Goal: Task Accomplishment & Management: Complete application form

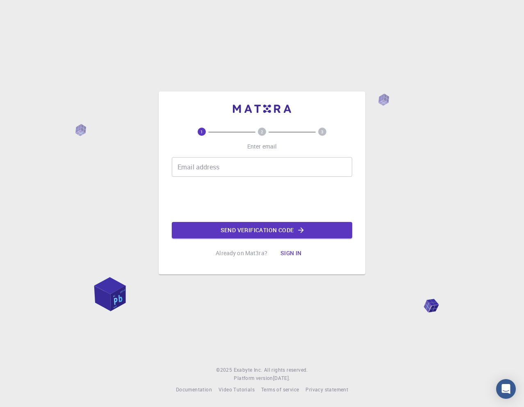
drag, startPoint x: 225, startPoint y: 170, endPoint x: 221, endPoint y: 170, distance: 4.5
click at [225, 170] on input "Email address" at bounding box center [262, 167] width 181 height 20
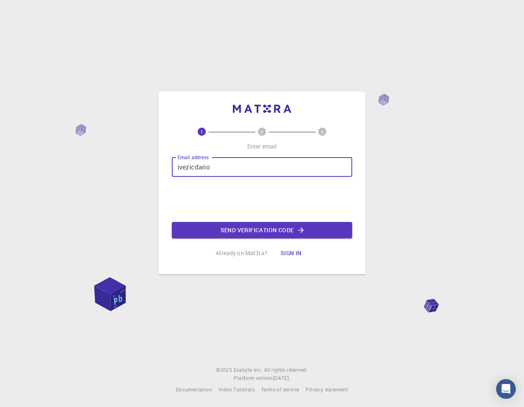
type input "[EMAIL_ADDRESS][DOMAIN_NAME]"
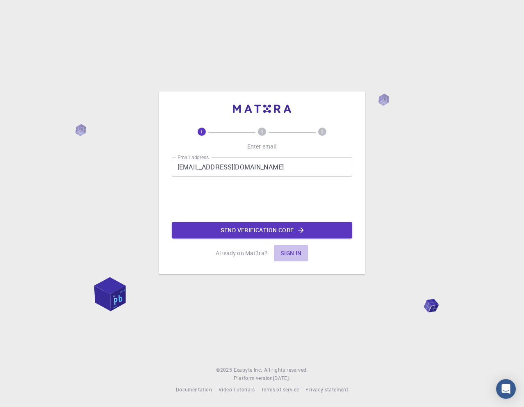
click at [293, 255] on button "Sign in" at bounding box center [291, 253] width 34 height 16
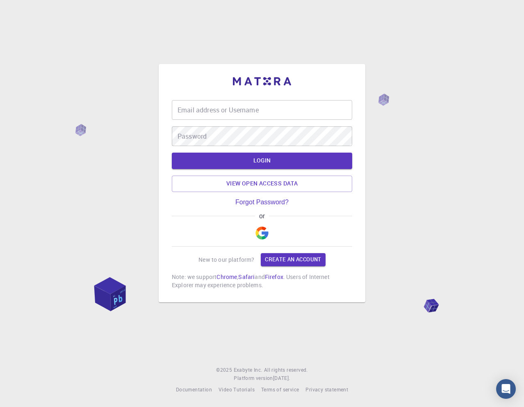
click at [220, 116] on input "Email address or Username" at bounding box center [262, 110] width 181 height 20
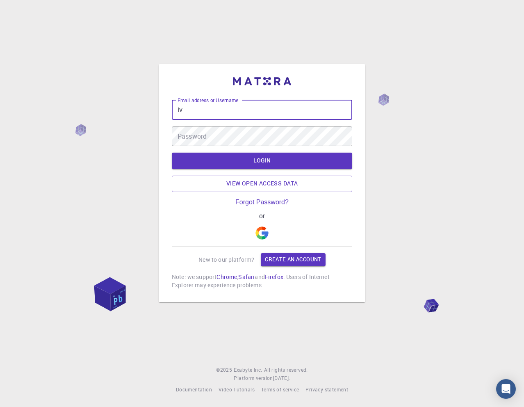
type input "i"
type input "d"
type input "i"
click at [246, 110] on input "[EMAIL_ADDRESS]" at bounding box center [262, 110] width 181 height 20
type input "[EMAIL_ADDRESS][DOMAIN_NAME]"
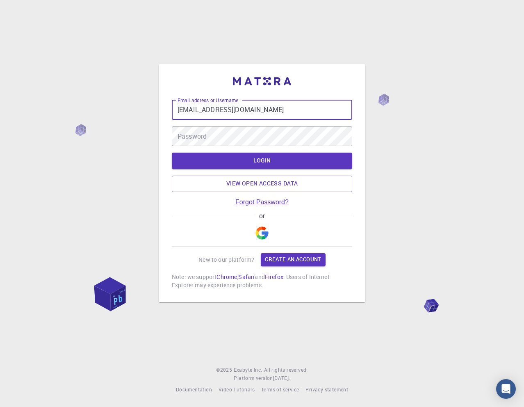
click at [268, 204] on link "Forgot Password?" at bounding box center [262, 202] width 53 height 7
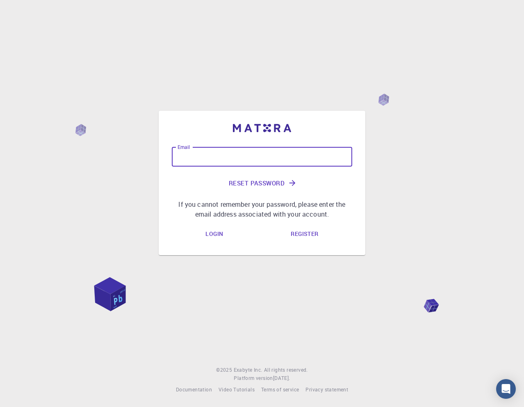
click at [205, 161] on input "Email" at bounding box center [262, 157] width 181 height 20
type input "[EMAIL_ADDRESS][DOMAIN_NAME]"
click at [265, 179] on button "Reset Password" at bounding box center [262, 183] width 181 height 20
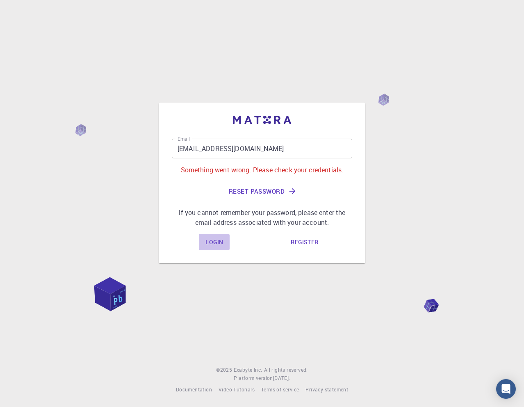
click at [212, 243] on link "Login" at bounding box center [214, 242] width 31 height 16
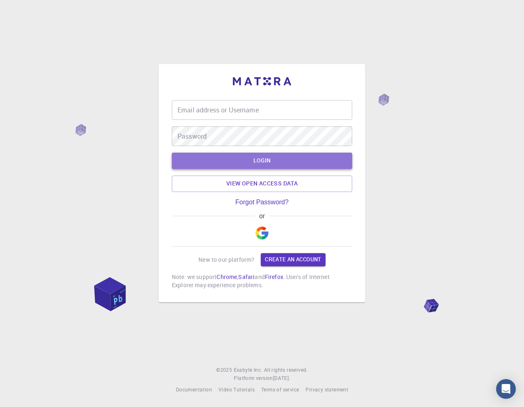
click at [285, 155] on button "LOGIN" at bounding box center [262, 161] width 181 height 16
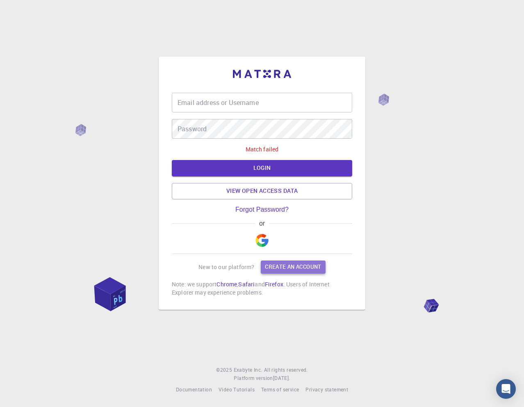
click at [295, 267] on link "Create an account" at bounding box center [293, 267] width 64 height 13
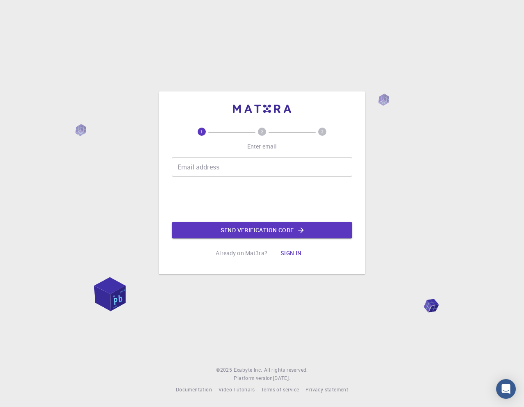
click at [213, 169] on input "Email address" at bounding box center [262, 167] width 181 height 20
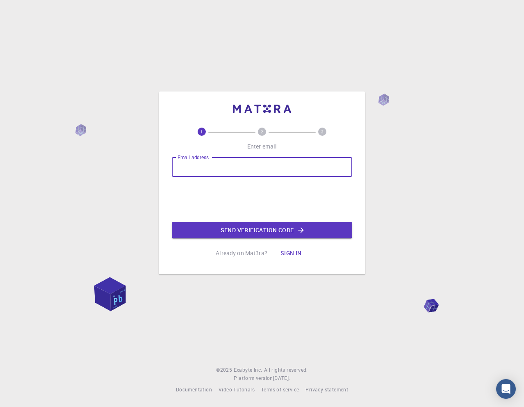
click at [259, 177] on div "Email address Email address Send verification code" at bounding box center [262, 197] width 181 height 81
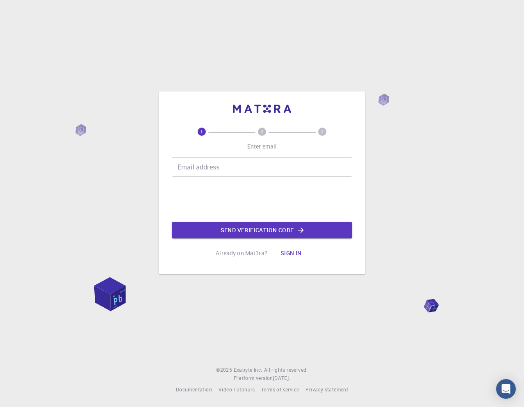
click at [235, 168] on input "Email address" at bounding box center [262, 167] width 181 height 20
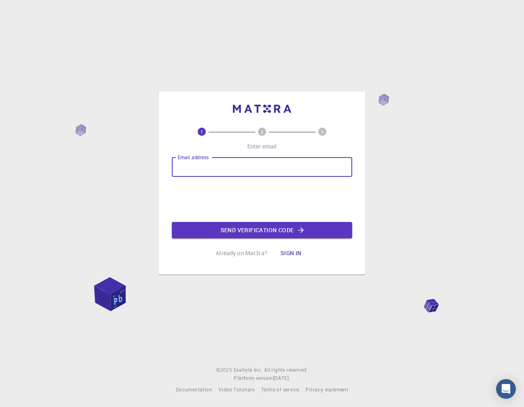
type input "[EMAIL_ADDRESS][DOMAIN_NAME]"
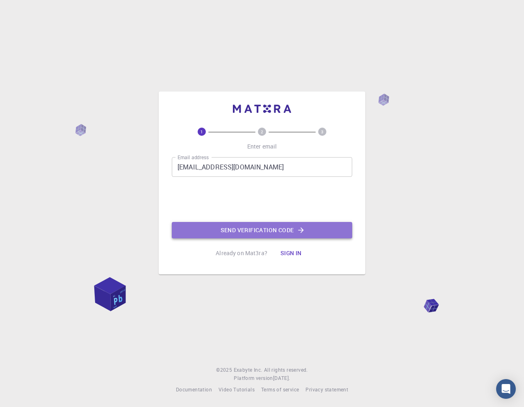
click at [232, 231] on button "Send verification code" at bounding box center [262, 230] width 181 height 16
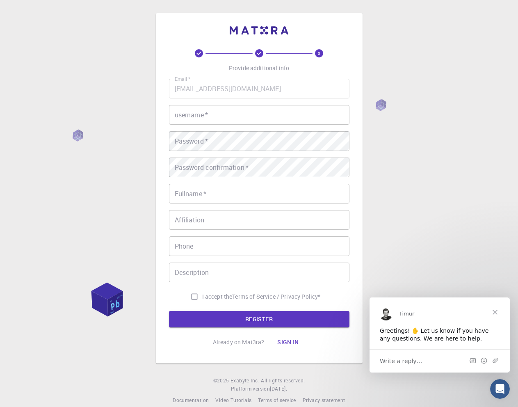
click at [226, 121] on input "username   *" at bounding box center [259, 115] width 181 height 20
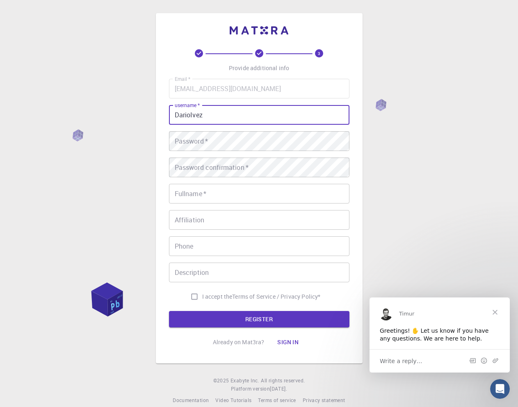
type input "DarioIvez"
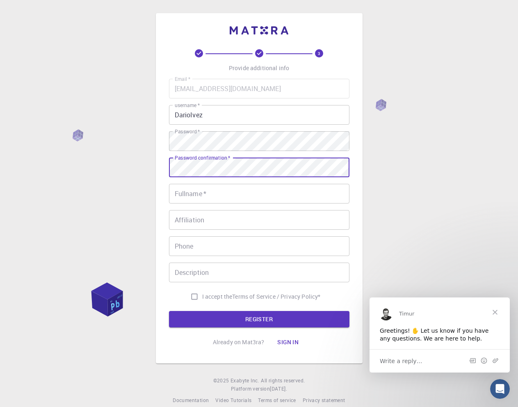
click at [194, 197] on input "Fullname   *" at bounding box center [259, 194] width 181 height 20
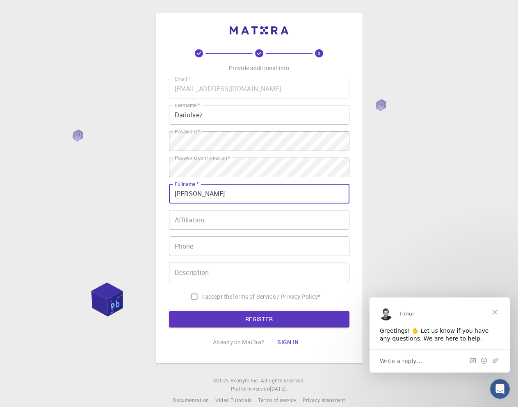
type input "[PERSON_NAME]"
click at [208, 218] on input "Affiliation" at bounding box center [259, 220] width 181 height 20
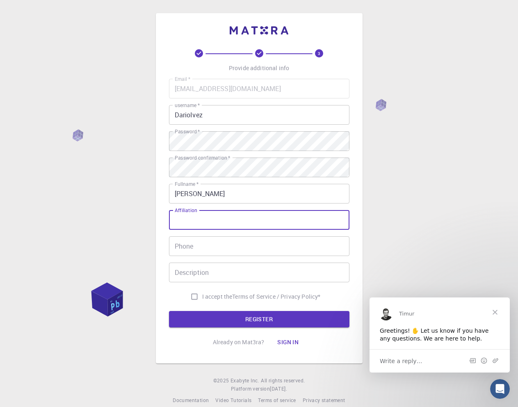
click at [219, 250] on input "Phone" at bounding box center [259, 246] width 181 height 20
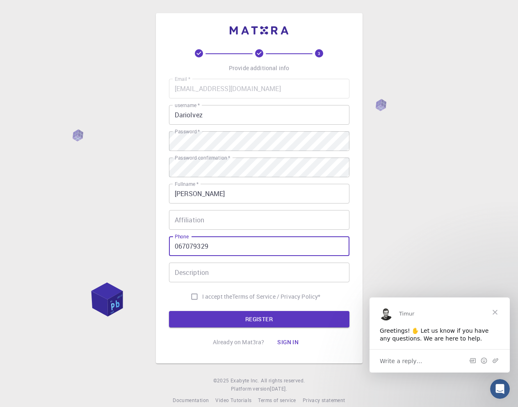
type input "067079329"
click at [201, 275] on input "Description" at bounding box center [259, 273] width 181 height 20
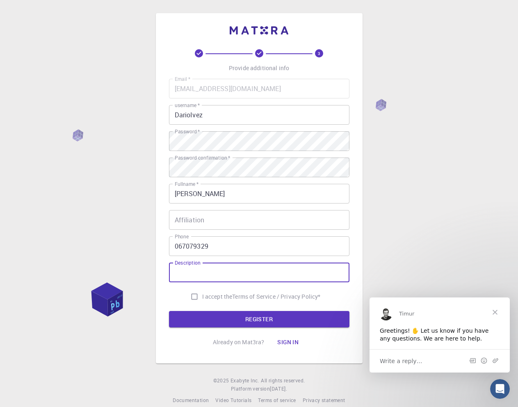
click at [193, 298] on input "I accept the Terms of Service / Privacy Policy *" at bounding box center [195, 297] width 16 height 16
checkbox input "true"
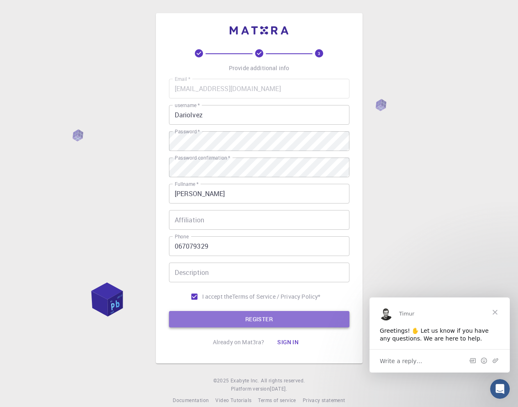
click at [214, 316] on button "REGISTER" at bounding box center [259, 319] width 181 height 16
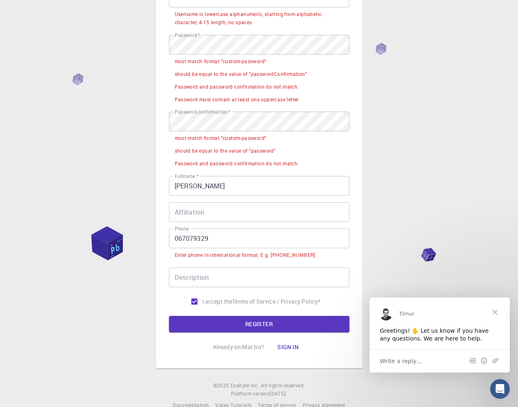
scroll to position [133, 0]
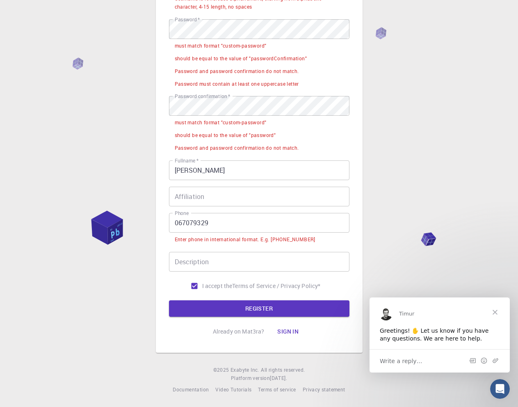
click at [172, 223] on input "067079329" at bounding box center [259, 223] width 181 height 20
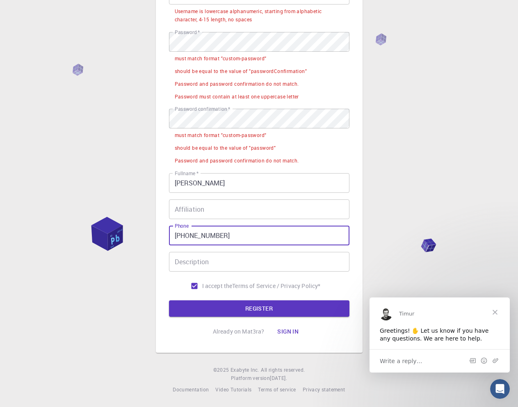
scroll to position [120, 0]
type input "[PHONE_NUMBER]"
click at [169, 300] on button "REGISTER" at bounding box center [259, 308] width 181 height 16
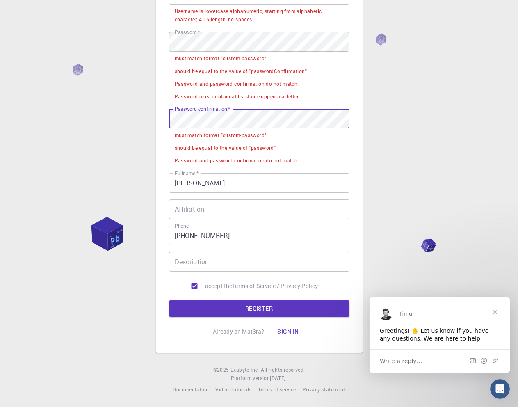
click at [415, 185] on div "3 Provide additional info Email   * [EMAIL_ADDRESS][DOMAIN_NAME] Email   * user…" at bounding box center [259, 143] width 518 height 527
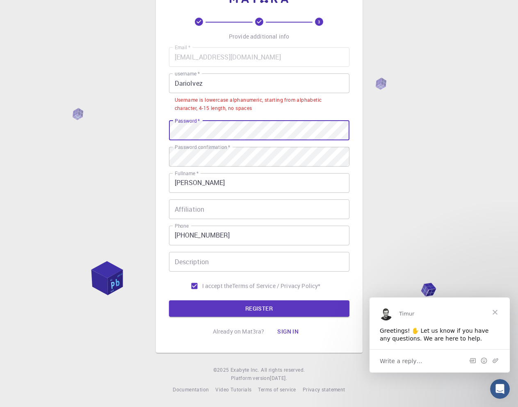
scroll to position [32, 0]
click at [217, 83] on input "DarioIvez" at bounding box center [259, 83] width 181 height 20
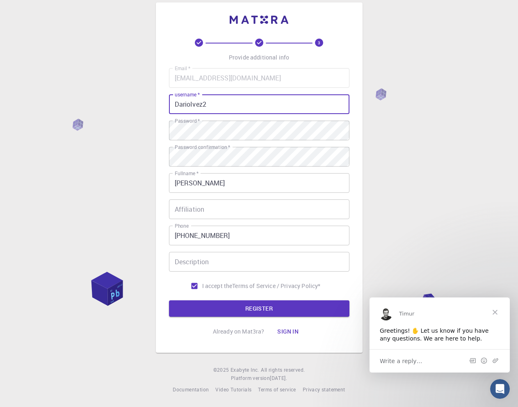
scroll to position [11, 0]
type input "DarioIvez2014"
click at [308, 309] on button "REGISTER" at bounding box center [259, 308] width 181 height 16
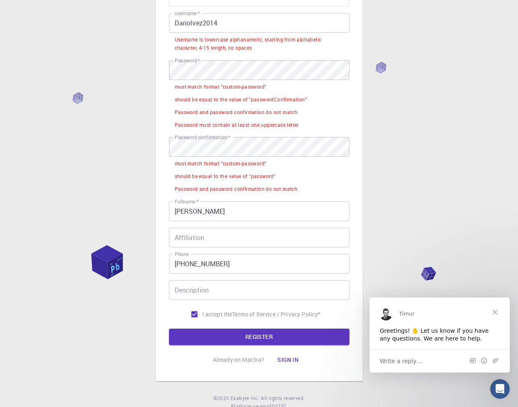
scroll to position [93, 0]
click at [496, 309] on span "Close" at bounding box center [496, 312] width 30 height 30
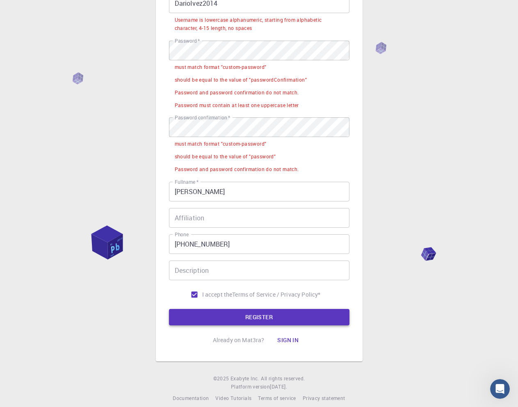
scroll to position [120, 0]
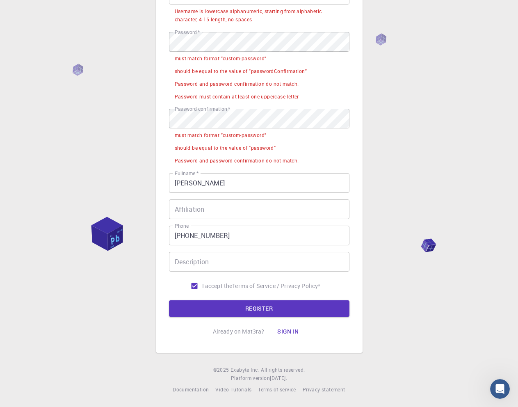
click at [292, 330] on button "Sign in" at bounding box center [288, 331] width 34 height 16
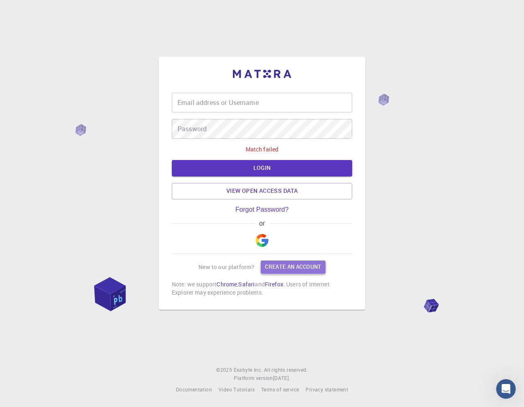
click at [289, 266] on link "Create an account" at bounding box center [293, 267] width 64 height 13
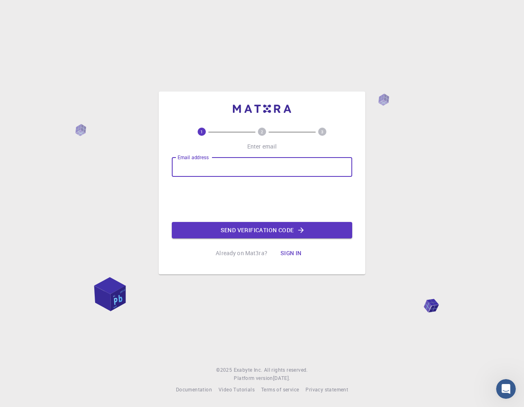
click at [229, 173] on input "Email address" at bounding box center [262, 167] width 181 height 20
type input "[EMAIL_ADDRESS][DOMAIN_NAME]"
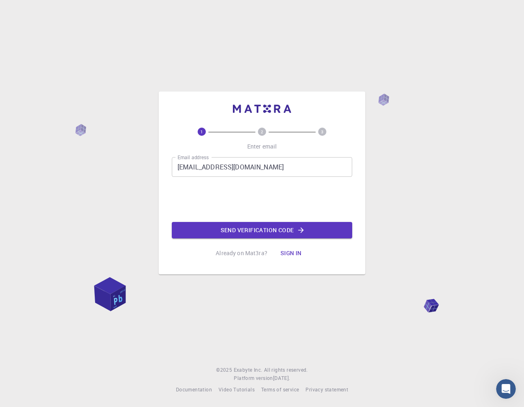
click at [265, 227] on button "Send verification code" at bounding box center [262, 230] width 181 height 16
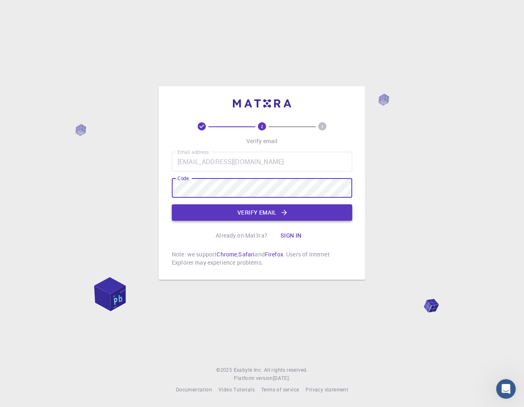
click at [206, 210] on button "Verify email" at bounding box center [262, 212] width 181 height 16
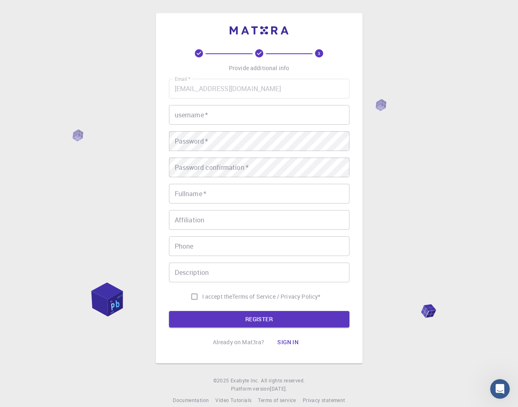
click at [215, 114] on input "username   *" at bounding box center [259, 115] width 181 height 20
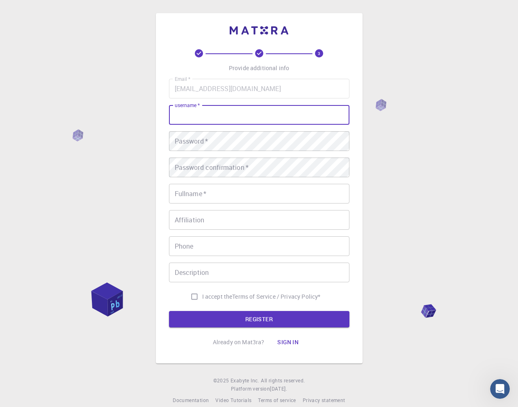
type input "DarioIvez"
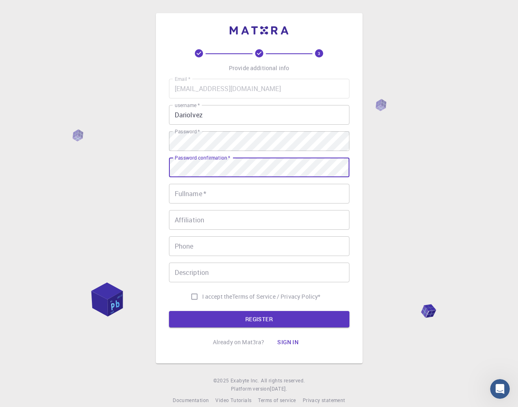
click at [193, 199] on input "Fullname   *" at bounding box center [259, 194] width 181 height 20
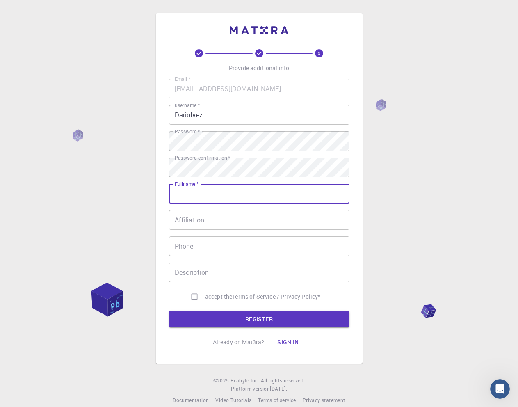
type input "[PERSON_NAME]"
click at [220, 227] on input "Affiliation" at bounding box center [259, 220] width 181 height 20
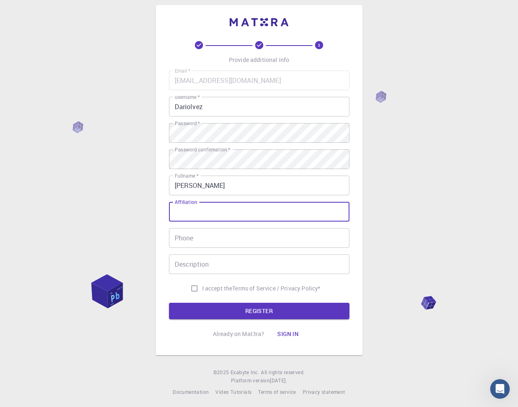
scroll to position [11, 0]
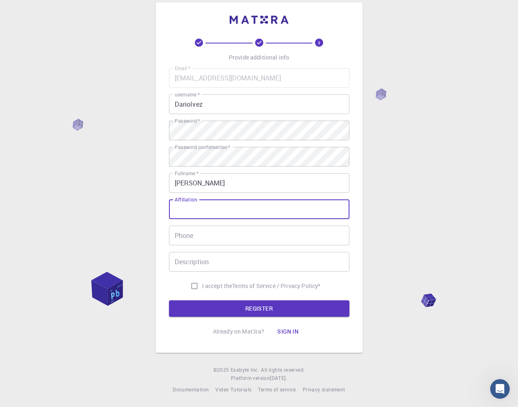
click at [200, 233] on input "Phone" at bounding box center [259, 236] width 181 height 20
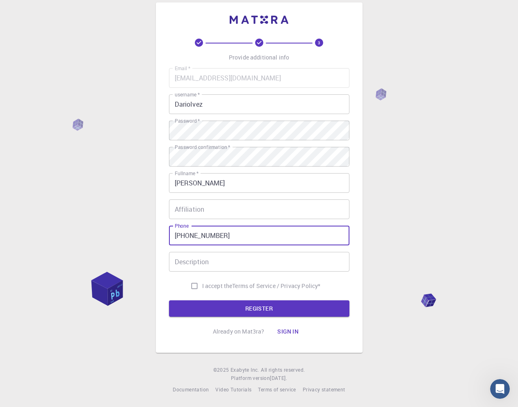
type input "[PHONE_NUMBER]"
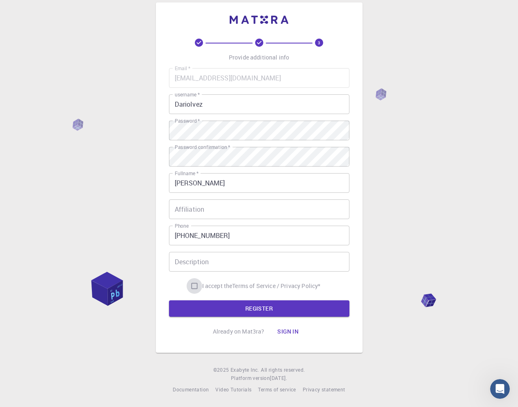
click at [195, 282] on input "I accept the Terms of Service / Privacy Policy *" at bounding box center [195, 286] width 16 height 16
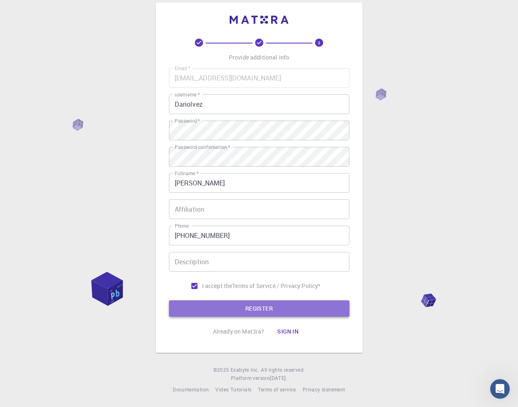
click at [200, 309] on button "REGISTER" at bounding box center [259, 308] width 181 height 16
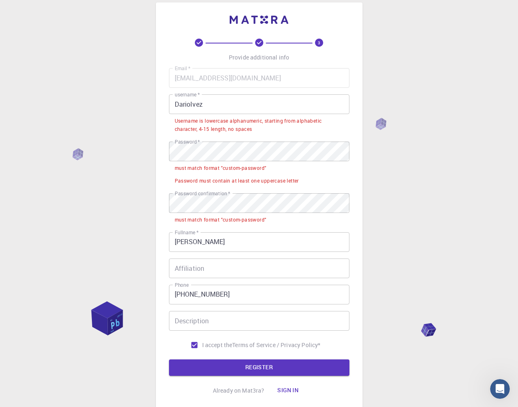
drag, startPoint x: 302, startPoint y: 57, endPoint x: 533, endPoint y: 59, distance: 230.7
click at [518, 59] on html "3 Provide additional info Email   * [EMAIL_ADDRESS][DOMAIN_NAME] Email   * user…" at bounding box center [259, 227] width 518 height 476
drag, startPoint x: 407, startPoint y: 53, endPoint x: 373, endPoint y: 56, distance: 34.6
click at [408, 53] on div "3 Provide additional info Email   * [EMAIL_ADDRESS][DOMAIN_NAME] Email   * user…" at bounding box center [259, 227] width 518 height 476
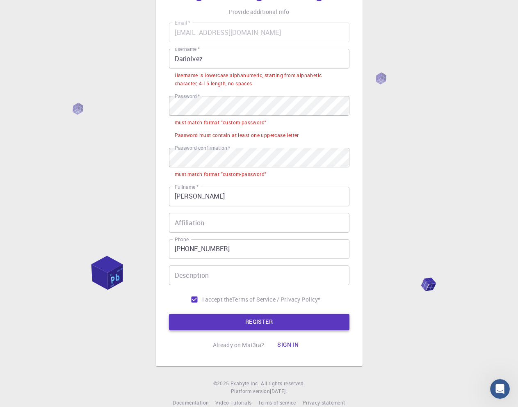
scroll to position [69, 0]
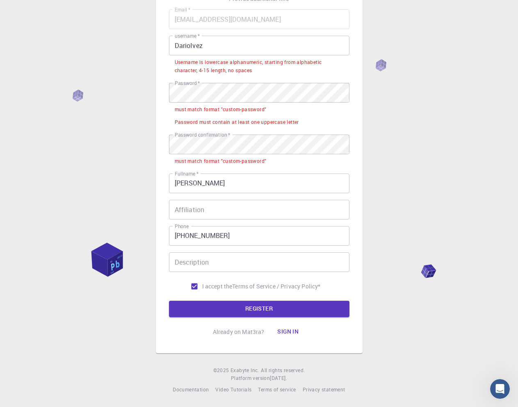
click at [197, 287] on input "I accept the Terms of Service / Privacy Policy *" at bounding box center [195, 287] width 16 height 16
checkbox input "false"
click at [225, 305] on button "REGISTER" at bounding box center [259, 309] width 181 height 16
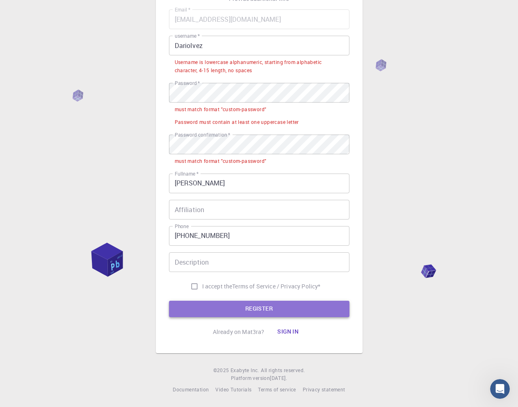
click at [240, 315] on button "REGISTER" at bounding box center [259, 309] width 181 height 16
click at [243, 315] on button "REGISTER" at bounding box center [259, 309] width 181 height 16
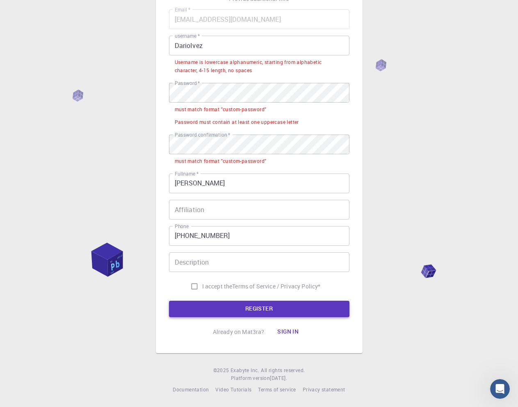
click at [247, 314] on button "REGISTER" at bounding box center [259, 309] width 181 height 16
click at [258, 296] on form "Email   * [EMAIL_ADDRESS][DOMAIN_NAME] Email   * username   * DarioIvez usernam…" at bounding box center [259, 163] width 181 height 308
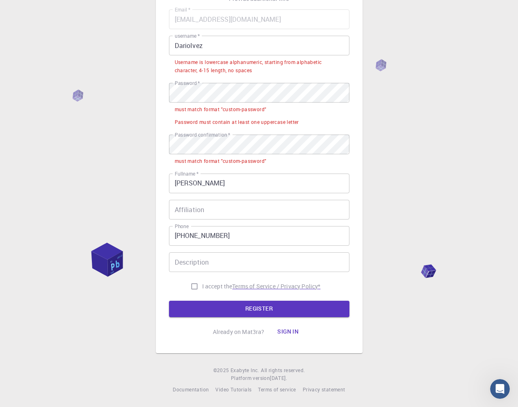
drag, startPoint x: 258, startPoint y: 296, endPoint x: 259, endPoint y: 284, distance: 11.9
click at [259, 294] on form "Email   * [EMAIL_ADDRESS][DOMAIN_NAME] Email   * username   * DarioIvez usernam…" at bounding box center [259, 163] width 181 height 308
click at [279, 315] on button "REGISTER" at bounding box center [259, 309] width 181 height 16
click at [403, 183] on div "3 Provide additional info Email   * [EMAIL_ADDRESS][DOMAIN_NAME] Email   * user…" at bounding box center [259, 169] width 518 height 476
click at [439, 79] on div "3 Provide additional info Email   * [EMAIL_ADDRESS][DOMAIN_NAME] Email   * user…" at bounding box center [259, 169] width 518 height 476
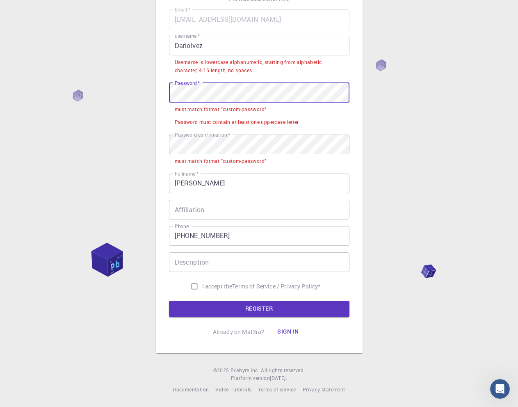
click at [425, 119] on div "3 Provide additional info Email   * [EMAIL_ADDRESS][DOMAIN_NAME] Email   * user…" at bounding box center [259, 169] width 518 height 476
click at [431, 273] on div "3 Provide additional info Email   * [EMAIL_ADDRESS][DOMAIN_NAME] Email   * user…" at bounding box center [259, 169] width 518 height 476
click at [219, 49] on input "DarioIvez" at bounding box center [259, 46] width 181 height 20
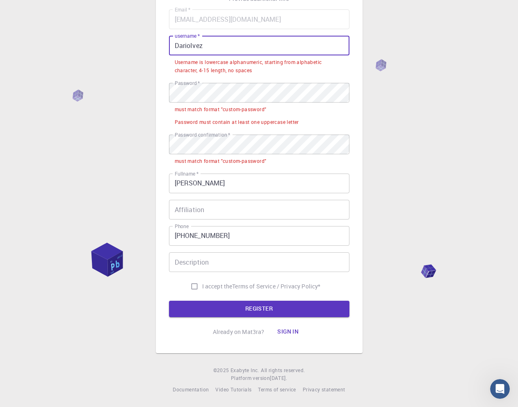
click at [382, 153] on div "3 Provide additional info Email   * [EMAIL_ADDRESS][DOMAIN_NAME] Email   * user…" at bounding box center [259, 169] width 518 height 476
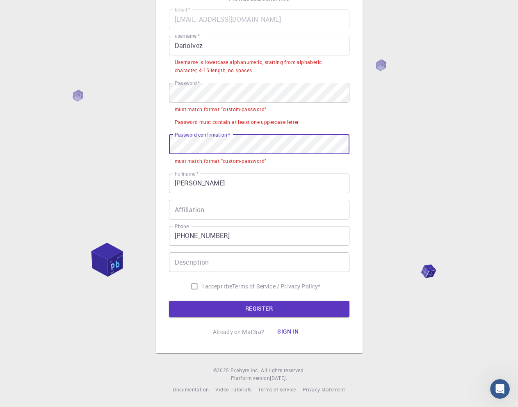
click at [466, 145] on div "3 Provide additional info Email   * [EMAIL_ADDRESS][DOMAIN_NAME] Email   * user…" at bounding box center [259, 169] width 518 height 476
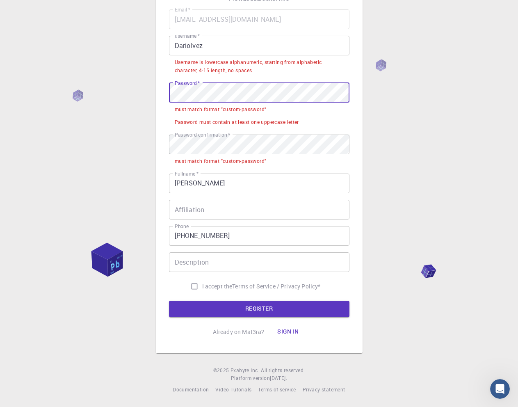
click at [2, 101] on div "3 Provide additional info Email   * [EMAIL_ADDRESS][DOMAIN_NAME] Email   * user…" at bounding box center [259, 169] width 518 height 476
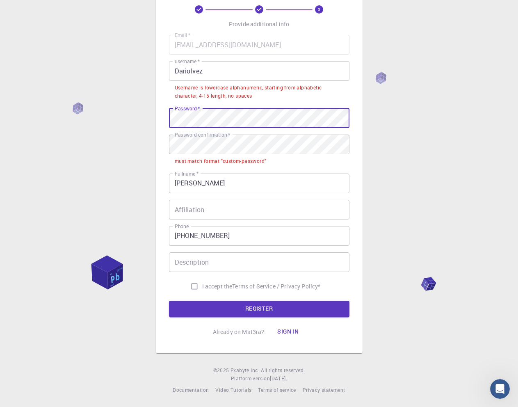
scroll to position [44, 0]
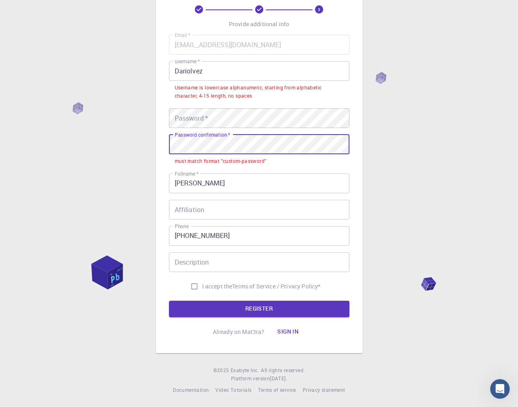
click at [0, 137] on html "3 Provide additional info Email   * [EMAIL_ADDRESS][DOMAIN_NAME] Email   * user…" at bounding box center [259, 181] width 518 height 451
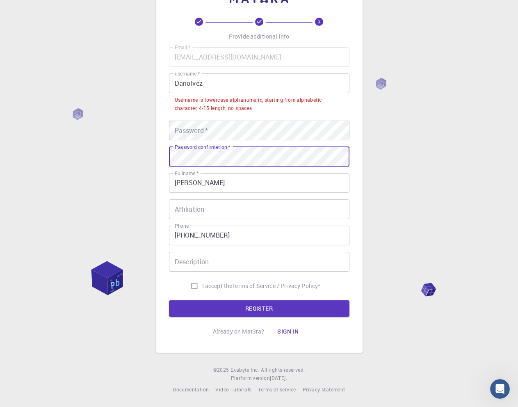
scroll to position [32, 0]
click at [281, 314] on button "REGISTER" at bounding box center [259, 308] width 181 height 16
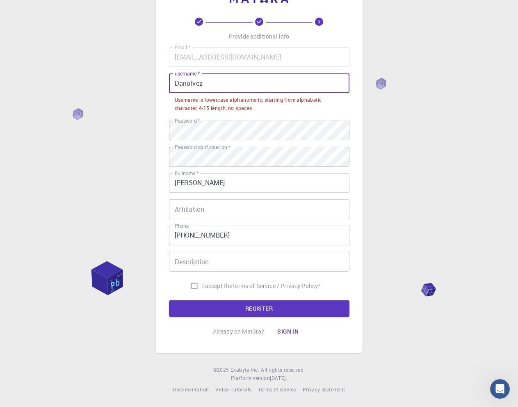
drag, startPoint x: 206, startPoint y: 85, endPoint x: 0, endPoint y: 77, distance: 206.6
click at [0, 77] on html "3 Provide additional info Email   * [EMAIL_ADDRESS][DOMAIN_NAME] Email   * user…" at bounding box center [259, 187] width 518 height 439
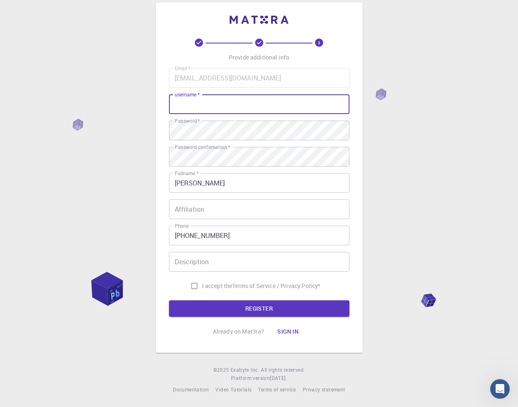
scroll to position [11, 0]
type input "darioivez"
click at [169, 300] on button "REGISTER" at bounding box center [259, 308] width 181 height 16
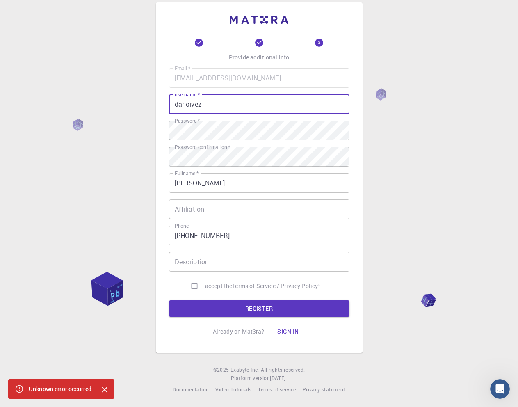
click at [102, 387] on icon "Close" at bounding box center [104, 389] width 9 height 9
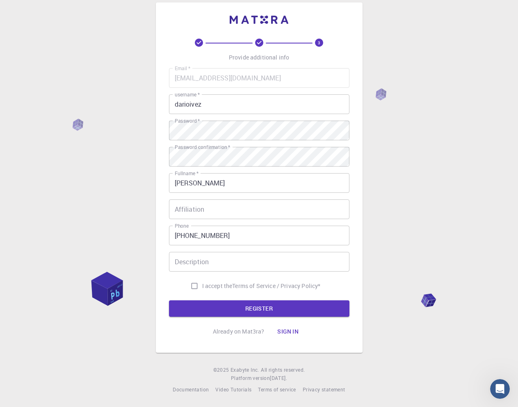
click at [216, 212] on input "Affiliation" at bounding box center [259, 209] width 181 height 20
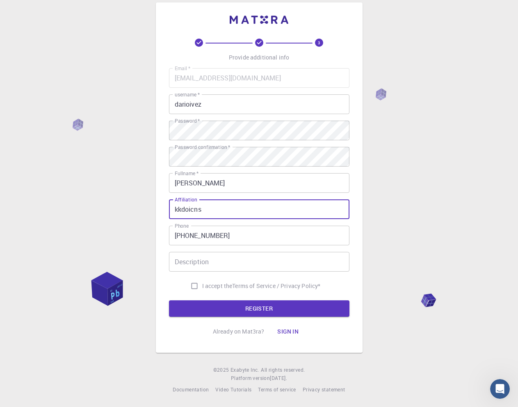
type input "kkdoicns"
click at [214, 257] on input "Description" at bounding box center [259, 262] width 181 height 20
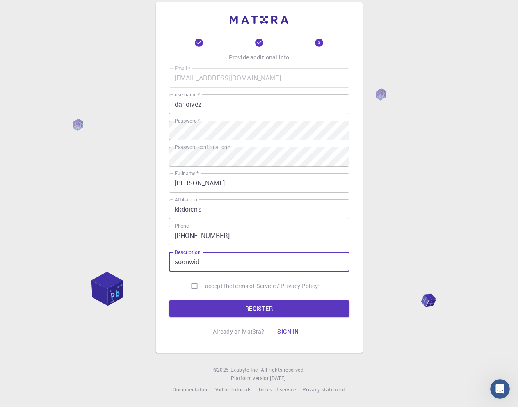
type input "socnwid"
click at [199, 279] on input "I accept the Terms of Service / Privacy Policy *" at bounding box center [195, 286] width 16 height 16
checkbox input "true"
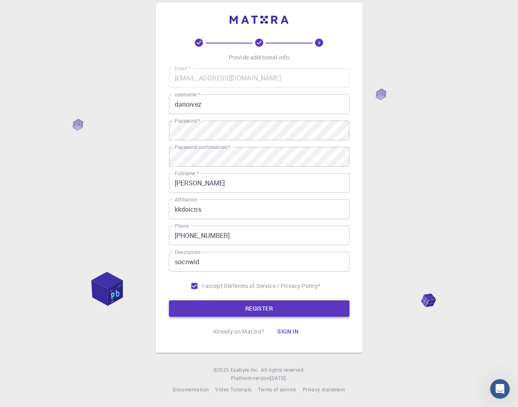
click at [223, 303] on button "REGISTER" at bounding box center [259, 308] width 181 height 16
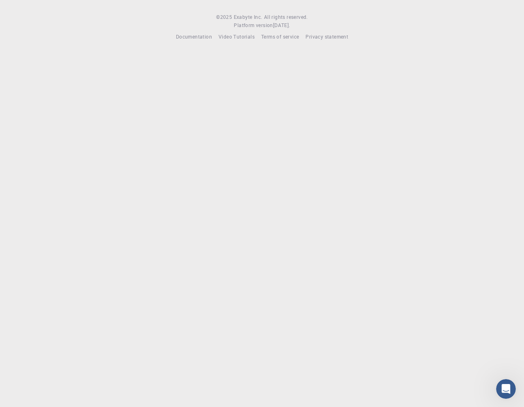
click at [285, 21] on span "All rights reserved." at bounding box center [286, 17] width 44 height 8
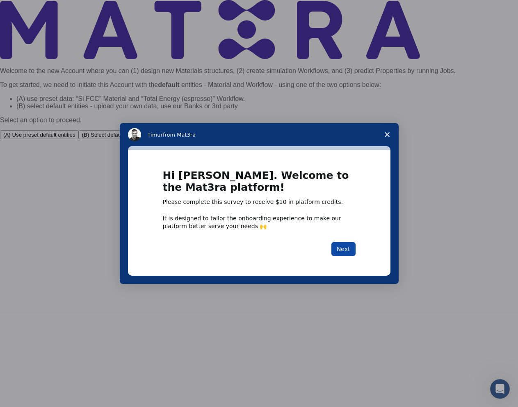
click at [339, 250] on button "Next" at bounding box center [344, 249] width 24 height 14
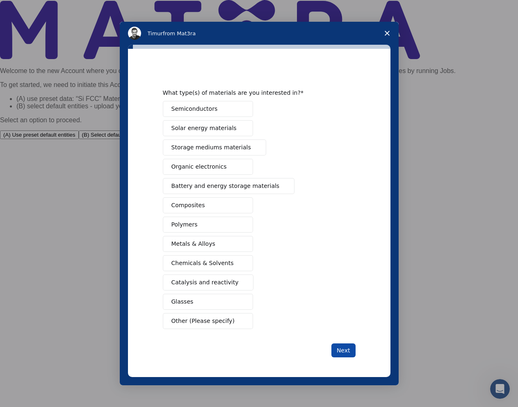
click at [347, 352] on button "Next" at bounding box center [344, 351] width 24 height 14
click at [197, 174] on button "Organic electronics" at bounding box center [208, 167] width 90 height 16
click at [342, 355] on button "Next" at bounding box center [344, 351] width 24 height 14
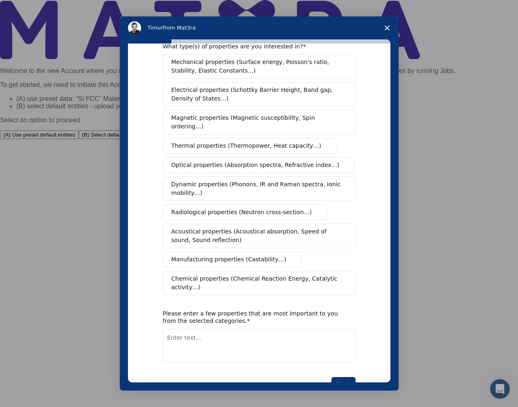
scroll to position [32, 0]
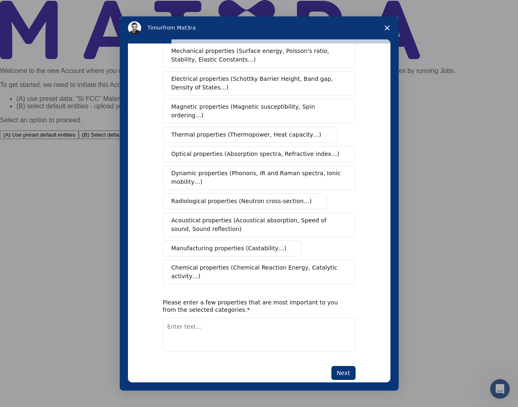
click at [213, 318] on textarea "Enter text..." at bounding box center [259, 335] width 193 height 34
type textarea "editing"
drag, startPoint x: 337, startPoint y: 350, endPoint x: 343, endPoint y: 355, distance: 7.3
click at [337, 366] on button "Next" at bounding box center [344, 373] width 24 height 14
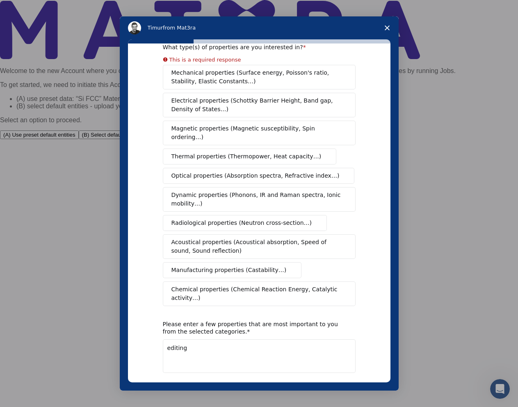
click at [344, 384] on div "What type(s) of properties are you interested in? This is a required response M…" at bounding box center [259, 214] width 279 height 351
click at [340, 387] on button "Next" at bounding box center [344, 394] width 24 height 14
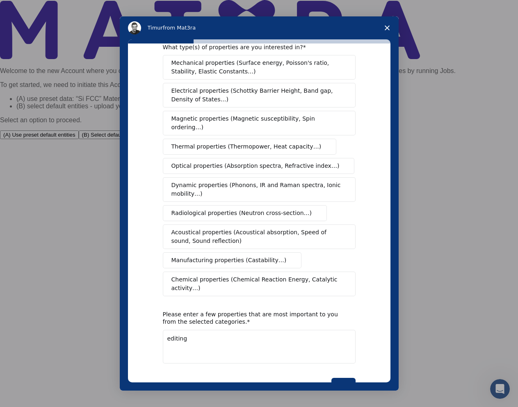
click at [215, 174] on div "Mechanical properties (Surface energy, Poisson's ratio, Stability, Elastic Cons…" at bounding box center [259, 175] width 193 height 241
click at [347, 378] on button "Next" at bounding box center [344, 385] width 24 height 14
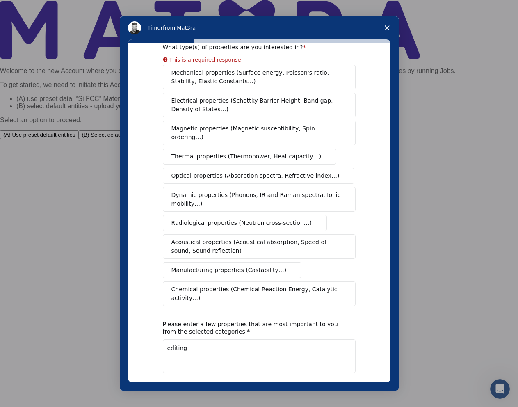
click at [186, 147] on div "Mechanical properties (Surface energy, Poisson's ratio, Stability, Elastic Cons…" at bounding box center [259, 185] width 193 height 241
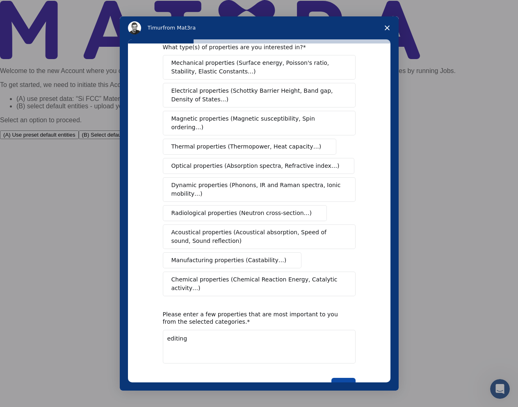
drag, startPoint x: 333, startPoint y: 363, endPoint x: 337, endPoint y: 368, distance: 6.4
click at [333, 378] on button "Next" at bounding box center [344, 385] width 24 height 14
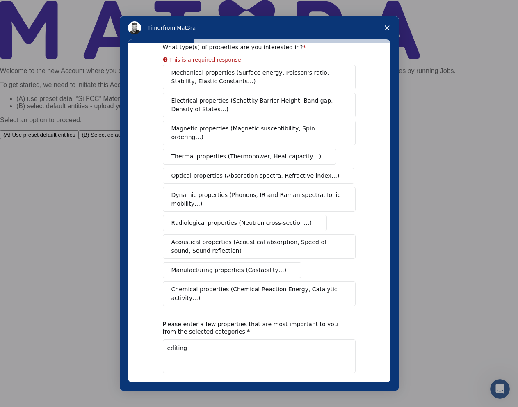
click at [207, 339] on textarea "editing" at bounding box center [259, 356] width 193 height 34
drag, startPoint x: 207, startPoint y: 330, endPoint x: 0, endPoint y: 315, distance: 207.4
click html "[PERSON_NAME] from Mat3ra What type(s) of properties are you interested in? Thi…"
click at [188, 149] on button "Thermal properties (Thermopower, Heat capacity…)" at bounding box center [250, 157] width 174 height 16
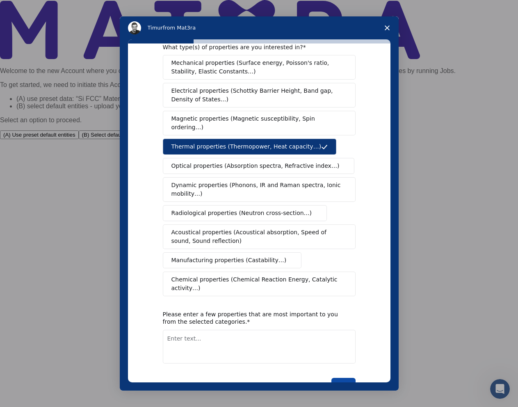
click at [340, 378] on button "Next" at bounding box center [344, 385] width 24 height 14
click at [191, 332] on textarea "Enter text..." at bounding box center [259, 347] width 193 height 34
type textarea "editing"
click at [343, 378] on button "Next" at bounding box center [344, 385] width 24 height 14
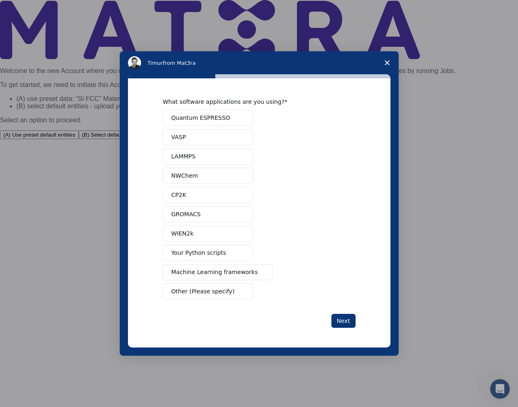
scroll to position [0, 0]
click at [229, 294] on button "Other (Please specify)" at bounding box center [208, 292] width 90 height 16
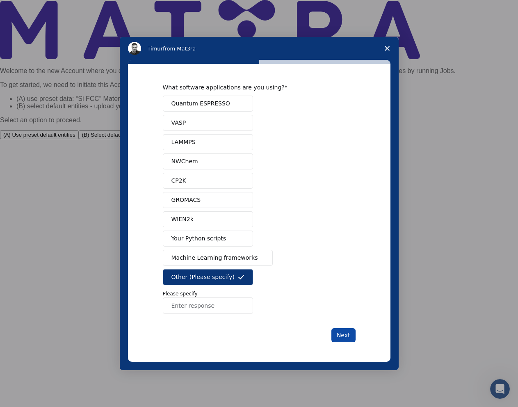
click at [344, 330] on button "Next" at bounding box center [344, 335] width 24 height 14
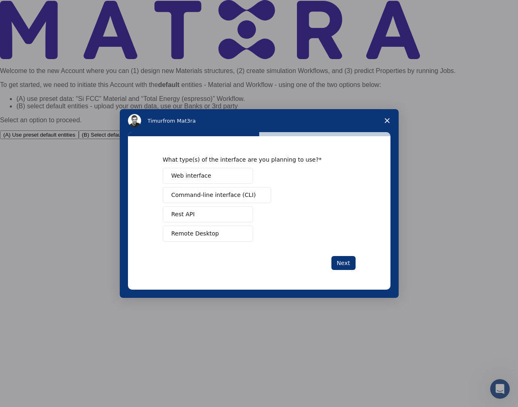
click at [202, 173] on span "Web interface" at bounding box center [192, 176] width 40 height 9
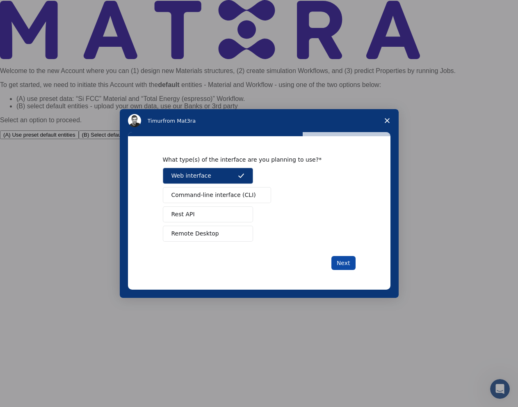
click at [340, 263] on button "Next" at bounding box center [344, 263] width 24 height 14
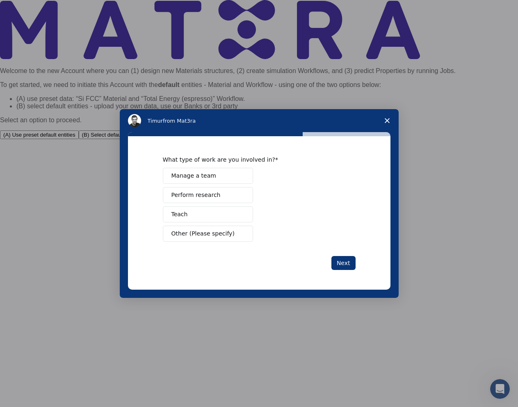
click at [195, 217] on button "Teach" at bounding box center [208, 214] width 90 height 16
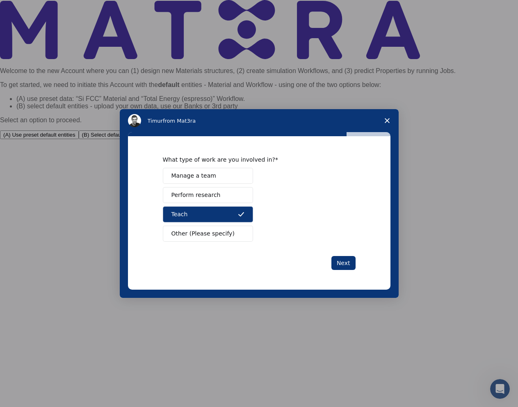
click at [227, 216] on button "Teach" at bounding box center [208, 214] width 90 height 16
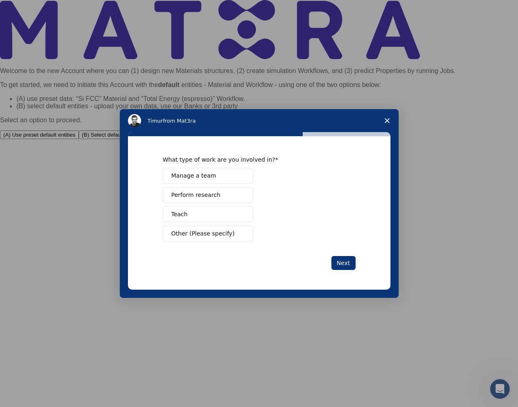
click at [203, 238] on span "Other (Please specify)" at bounding box center [203, 233] width 63 height 9
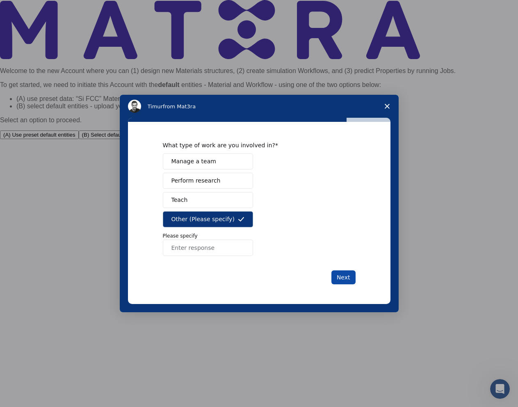
click at [334, 277] on button "Next" at bounding box center [344, 277] width 24 height 14
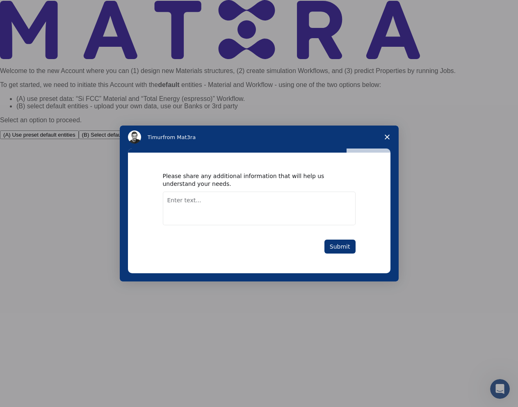
click at [344, 277] on div "Please share any additional information that will help us understand your needs…" at bounding box center [259, 215] width 279 height 133
click at [172, 200] on textarea "Enter text..." at bounding box center [259, 209] width 193 height 34
click at [208, 208] on textarea "Enter text..." at bounding box center [259, 209] width 193 height 34
type textarea "I need editing for yt chanel at adobe premijer pro program"
click at [346, 250] on button "Submit" at bounding box center [340, 247] width 31 height 14
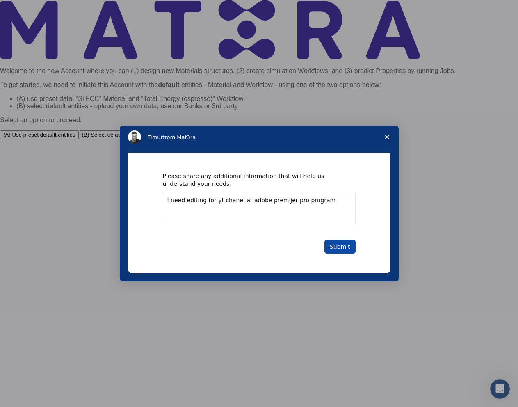
click at [344, 253] on button "Submit" at bounding box center [340, 247] width 31 height 14
click at [345, 250] on button "Submit" at bounding box center [340, 247] width 31 height 14
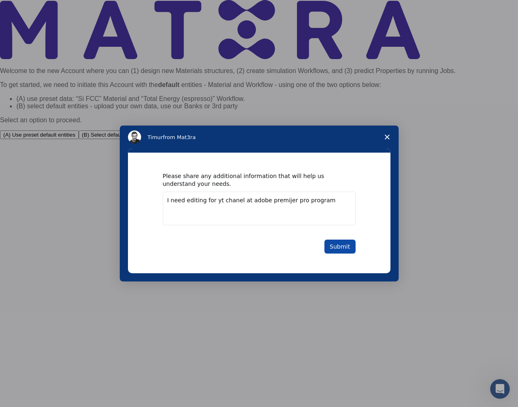
click at [345, 250] on button "Submit" at bounding box center [340, 247] width 31 height 14
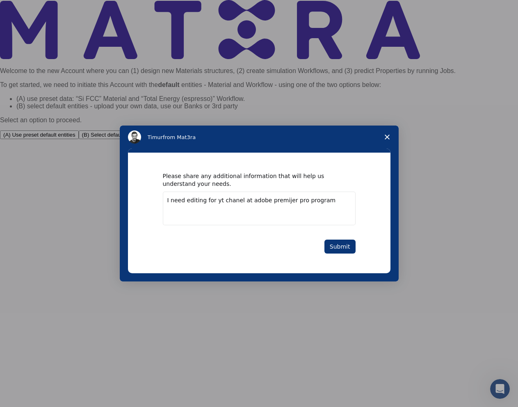
drag, startPoint x: 345, startPoint y: 250, endPoint x: 357, endPoint y: 241, distance: 15.6
click at [345, 250] on button "Submit" at bounding box center [340, 247] width 31 height 14
drag, startPoint x: 357, startPoint y: 241, endPoint x: 362, endPoint y: 250, distance: 9.6
click at [358, 241] on div "Please share any additional information that will help us understand your needs…" at bounding box center [259, 213] width 263 height 120
click at [362, 250] on div "Please share any additional information that will help us understand your needs…" at bounding box center [259, 213] width 263 height 120
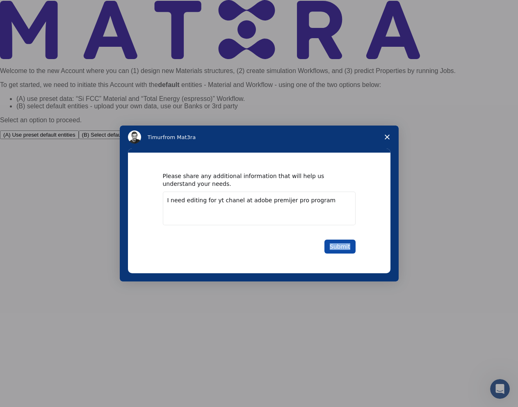
drag, startPoint x: 362, startPoint y: 250, endPoint x: 354, endPoint y: 250, distance: 8.7
click at [354, 250] on div "Please share any additional information that will help us understand your needs…" at bounding box center [259, 213] width 263 height 120
click at [334, 245] on button "Submit" at bounding box center [340, 247] width 31 height 14
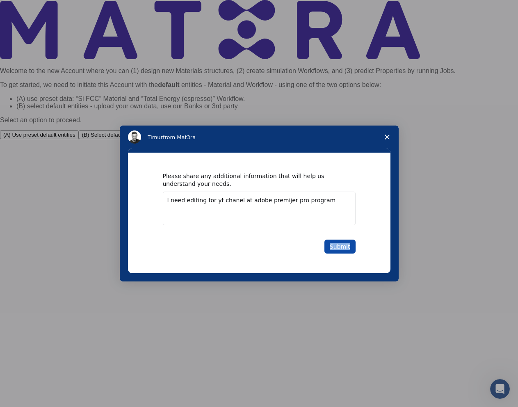
click at [337, 248] on button "Submit" at bounding box center [340, 247] width 31 height 14
drag, startPoint x: 337, startPoint y: 248, endPoint x: 346, endPoint y: 245, distance: 9.4
click at [339, 248] on button "Submit" at bounding box center [340, 247] width 31 height 14
click at [346, 245] on button "Submit" at bounding box center [340, 247] width 31 height 14
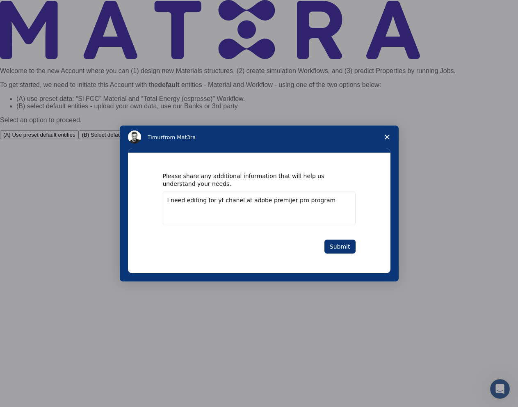
click at [392, 139] on span "Close survey" at bounding box center [387, 137] width 23 height 23
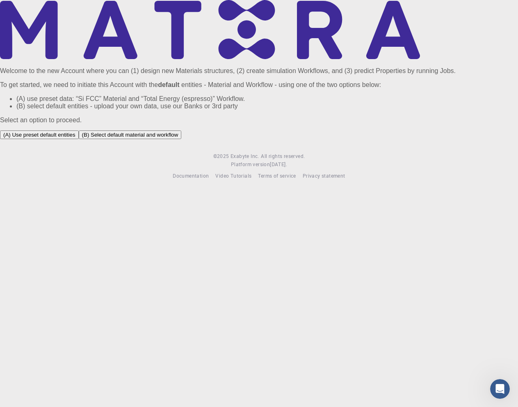
click at [79, 139] on button "(A) Use preset default entities" at bounding box center [39, 135] width 79 height 9
drag, startPoint x: 325, startPoint y: 217, endPoint x: 85, endPoint y: 253, distance: 242.4
click at [39, 141] on div "Welcome to the new Account where you can (1) design new Materials structures, (…" at bounding box center [259, 70] width 518 height 141
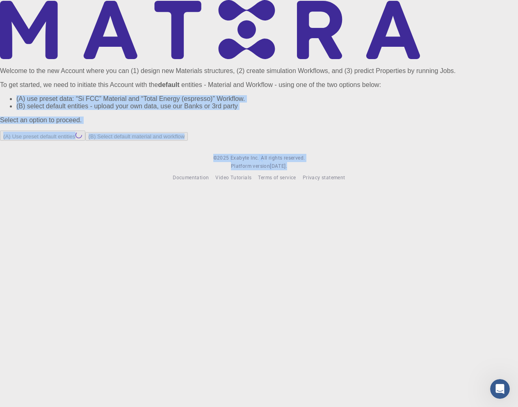
scroll to position [11, 0]
drag, startPoint x: 130, startPoint y: 190, endPoint x: 422, endPoint y: 233, distance: 295.8
click at [381, 141] on div "Welcome to the new Account where you can (1) design new Materials structures, (…" at bounding box center [259, 70] width 518 height 141
click at [470, 141] on div "Welcome to the new Account where you can (1) design new Materials structures, (…" at bounding box center [259, 70] width 518 height 141
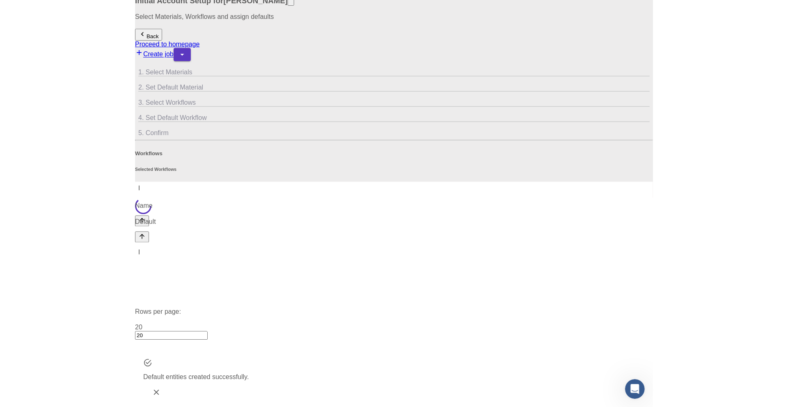
scroll to position [0, 0]
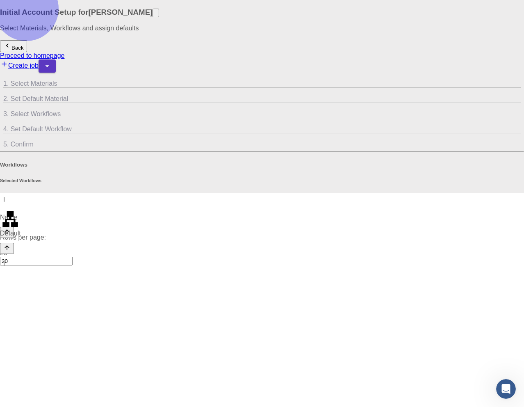
click at [39, 62] on link "Create job" at bounding box center [19, 65] width 39 height 7
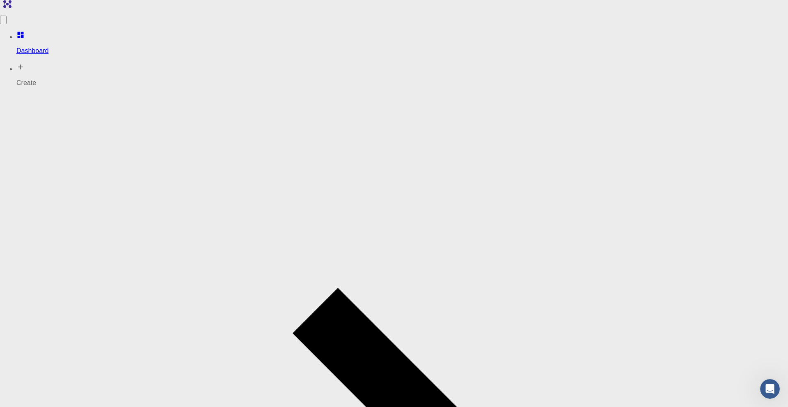
type input "probni projekt"
drag, startPoint x: 338, startPoint y: 185, endPoint x: 341, endPoint y: 180, distance: 5.1
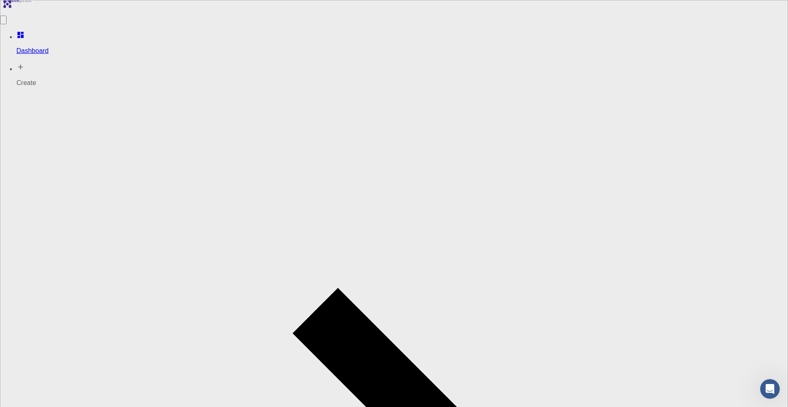
type input "probni projekt"
type textarea "jnjc"
